Goal: Find contact information: Find contact information

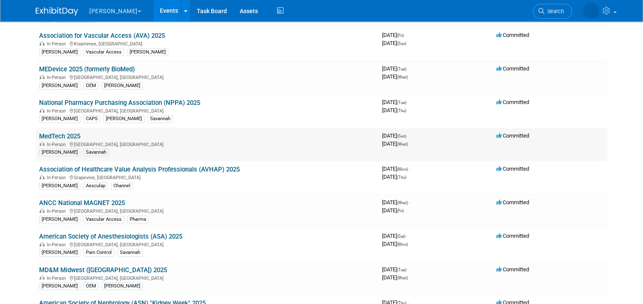
scroll to position [127, 0]
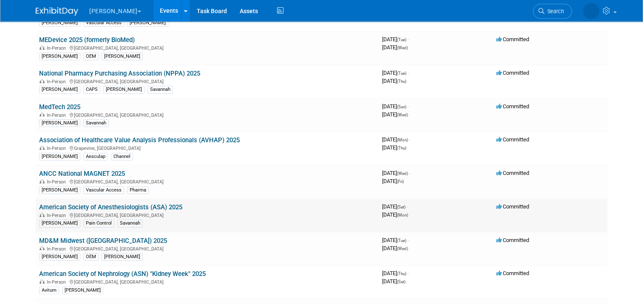
click at [152, 205] on link "American Society of Anesthesiologists (ASA) 2025" at bounding box center [110, 207] width 143 height 8
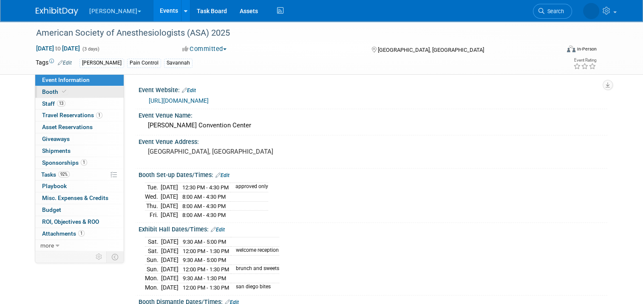
click at [60, 91] on span at bounding box center [64, 91] width 8 height 6
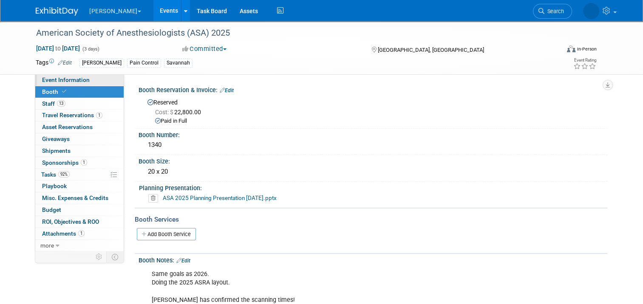
click at [67, 83] on span "Event Information" at bounding box center [66, 79] width 48 height 7
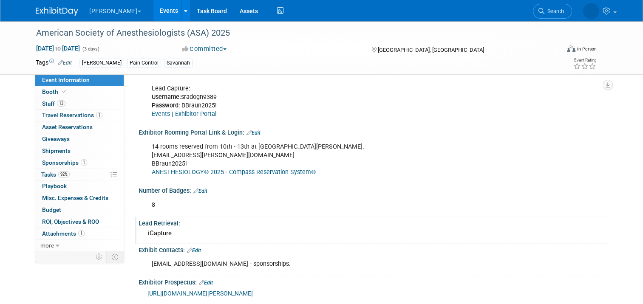
scroll to position [340, 0]
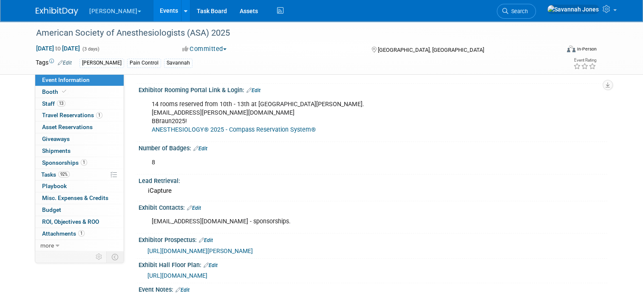
click at [193, 205] on link "Edit" at bounding box center [194, 208] width 14 height 6
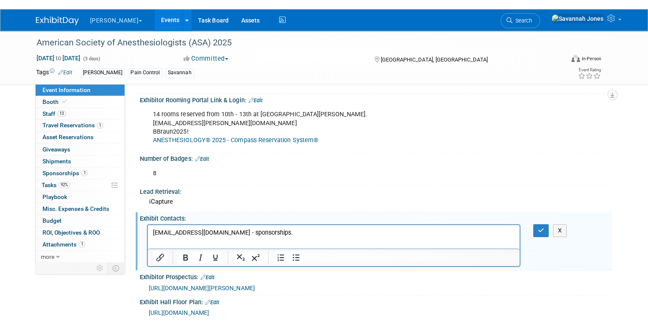
scroll to position [0, 0]
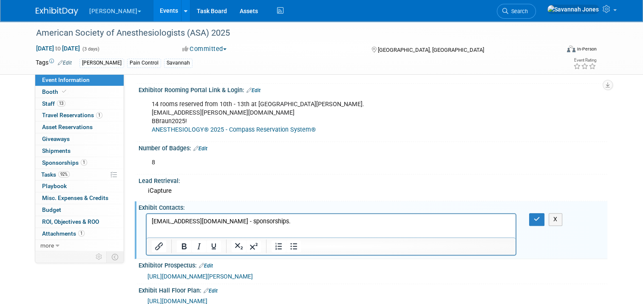
click at [303, 223] on p "ccarchia@tradeshowlogic.com - sponsorships." at bounding box center [331, 221] width 359 height 8
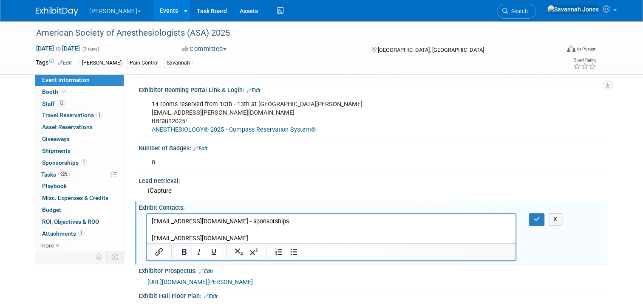
click at [293, 237] on p "rrodriguezsandoval@caesars.com" at bounding box center [331, 238] width 359 height 8
click at [540, 216] on icon "button" at bounding box center [536, 219] width 6 height 6
